Goal: Task Accomplishment & Management: Complete application form

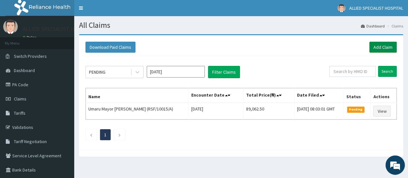
click at [389, 51] on link "Add Claim" at bounding box center [383, 47] width 27 height 11
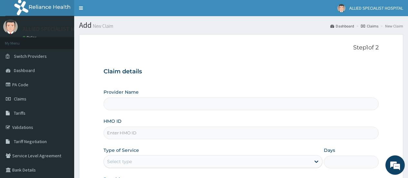
type input "ALLIED SPECIALIST HOSPITAL"
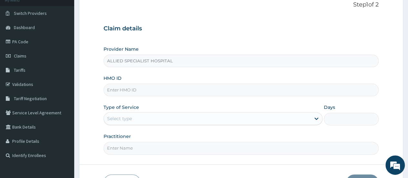
paste input "WTS/10027/E"
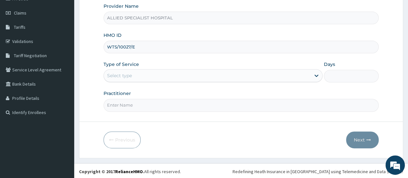
type input "WTS/10027/E"
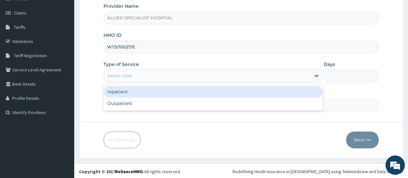
click at [166, 70] on div "Select type" at bounding box center [207, 75] width 207 height 10
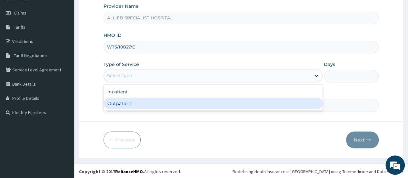
click at [167, 102] on div "Outpatient" at bounding box center [213, 103] width 219 height 12
type input "1"
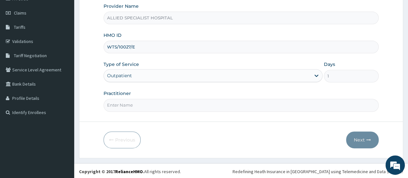
click at [167, 102] on input "Practitioner" at bounding box center [241, 105] width 275 height 13
type input "dr victory"
click at [351, 141] on button "Next" at bounding box center [362, 139] width 33 height 17
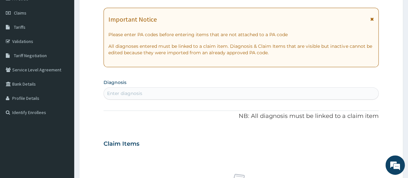
scroll to position [0, 0]
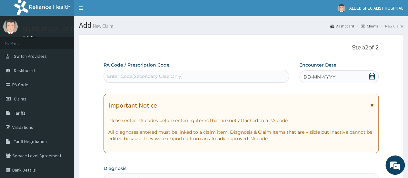
click at [155, 78] on div "Enter Code(Secondary Care Only)" at bounding box center [145, 76] width 76 height 6
paste input "PA/0A3ABA"
type input "PA/0A3ABA"
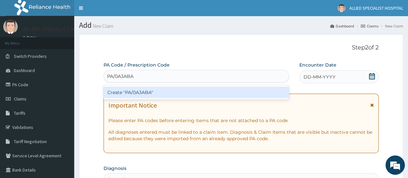
click at [155, 93] on div "Create "PA/0A3ABA"" at bounding box center [196, 93] width 185 height 12
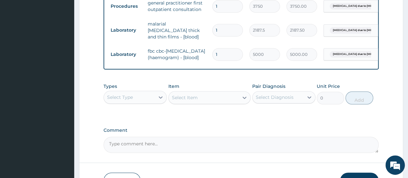
scroll to position [380, 0]
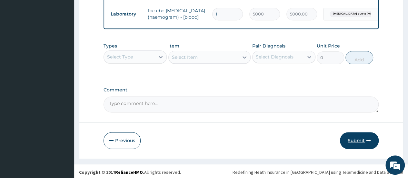
click at [361, 142] on button "Submit" at bounding box center [359, 140] width 39 height 17
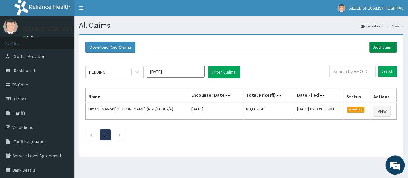
click at [386, 46] on link "Add Claim" at bounding box center [383, 47] width 27 height 11
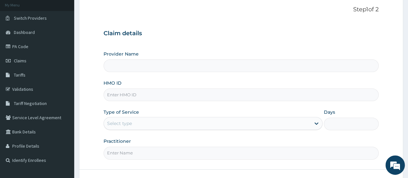
scroll to position [43, 0]
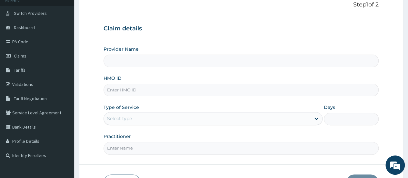
paste input "NPM/10246/C"
type input "NPM/10246/C"
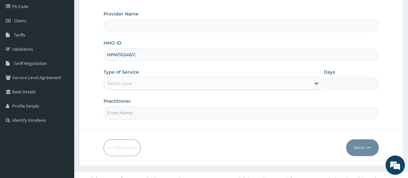
scroll to position [86, 0]
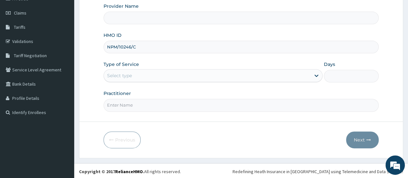
type input "ALLIED SPECIALIST HOSPITAL"
type input "NPM/10246/C"
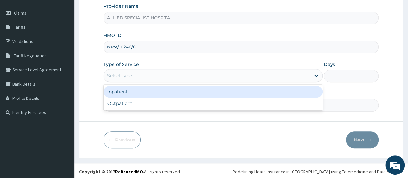
click at [157, 70] on div "Select type" at bounding box center [207, 75] width 207 height 10
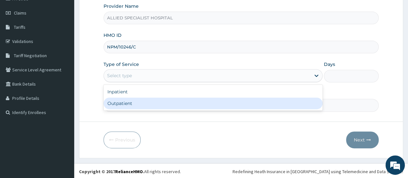
click at [154, 107] on div "Outpatient" at bounding box center [213, 103] width 219 height 12
type input "1"
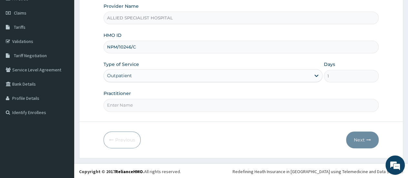
click at [154, 105] on input "Practitioner" at bounding box center [241, 105] width 275 height 13
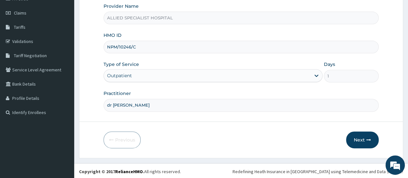
scroll to position [0, 0]
type input "dr aisha"
click at [364, 137] on button "Next" at bounding box center [362, 139] width 33 height 17
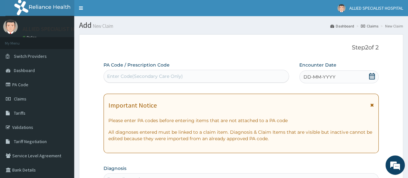
click at [122, 73] on div "Enter Code(Secondary Care Only)" at bounding box center [196, 76] width 185 height 10
paste input "PA/5FB20E"
type input "PA/5FB20E"
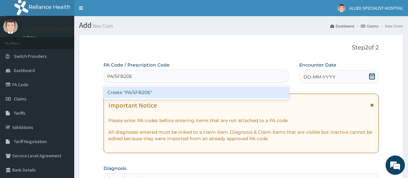
click at [132, 97] on div "Create "PA/5FB20E"" at bounding box center [196, 93] width 185 height 12
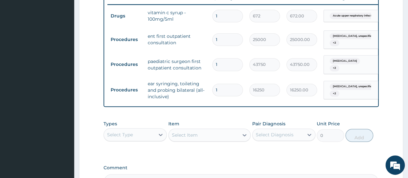
scroll to position [336, 0]
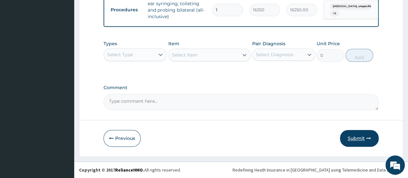
click at [364, 134] on button "Submit" at bounding box center [359, 138] width 39 height 17
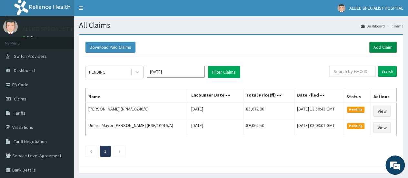
click at [377, 49] on link "Add Claim" at bounding box center [383, 47] width 27 height 11
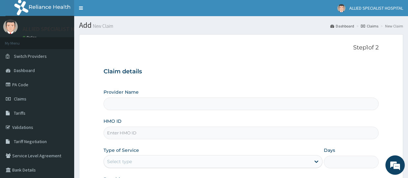
type input "ALLIED SPECIALIST HOSPITAL"
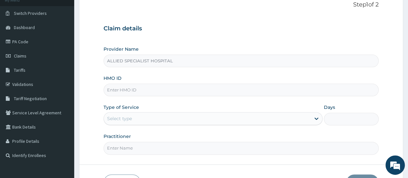
paste input "FMI/10098/A"
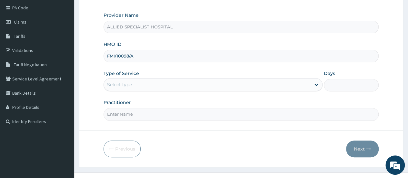
scroll to position [86, 0]
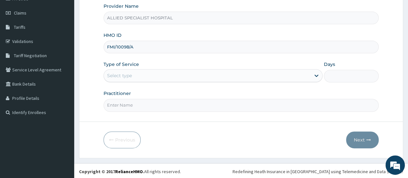
type input "FMI/10098/A"
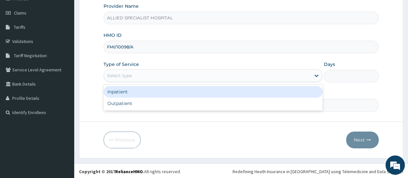
click at [152, 74] on div "Select type" at bounding box center [207, 75] width 207 height 10
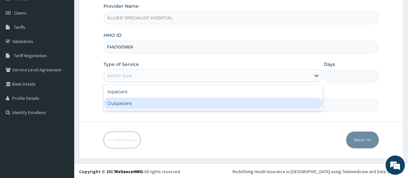
click at [153, 97] on div "Outpatient" at bounding box center [213, 103] width 219 height 12
type input "1"
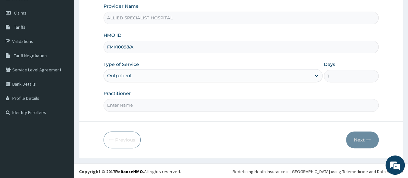
click at [152, 100] on input "Practitioner" at bounding box center [241, 105] width 275 height 13
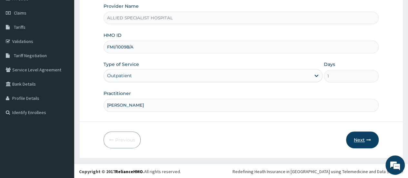
type input "dr ajewole"
click at [362, 140] on button "Next" at bounding box center [362, 139] width 33 height 17
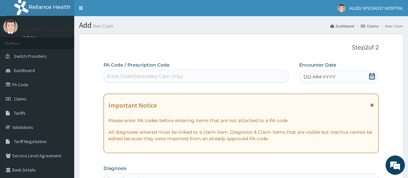
click at [179, 76] on div "Enter Code(Secondary Care Only)" at bounding box center [145, 76] width 76 height 6
paste input "PA/04063B"
type input "PA/04063B"
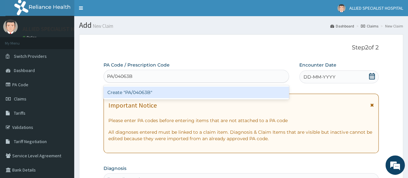
click at [182, 95] on div "Create "PA/04063B"" at bounding box center [196, 93] width 185 height 12
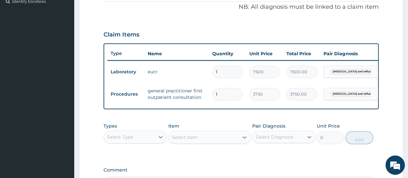
scroll to position [283, 0]
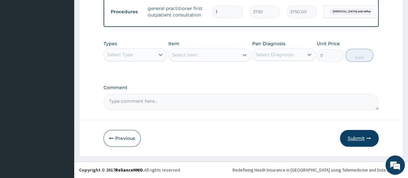
click at [356, 138] on button "Submit" at bounding box center [359, 138] width 39 height 17
